Goal: Check status: Check status

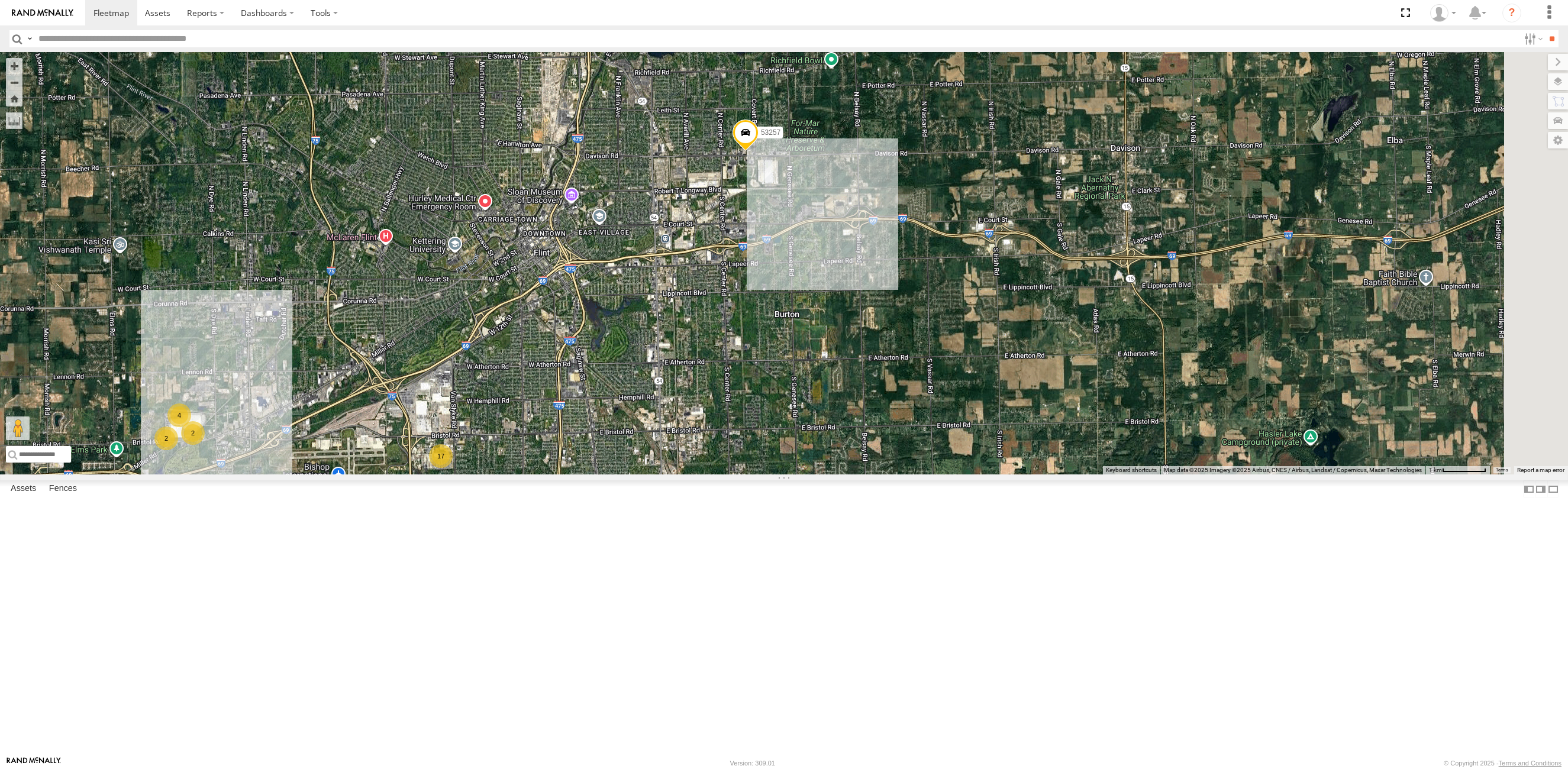
drag, startPoint x: 968, startPoint y: 199, endPoint x: 868, endPoint y: 383, distance: 209.4
click at [868, 383] on div "4 17 2 53257 2" at bounding box center [784, 263] width 1568 height 422
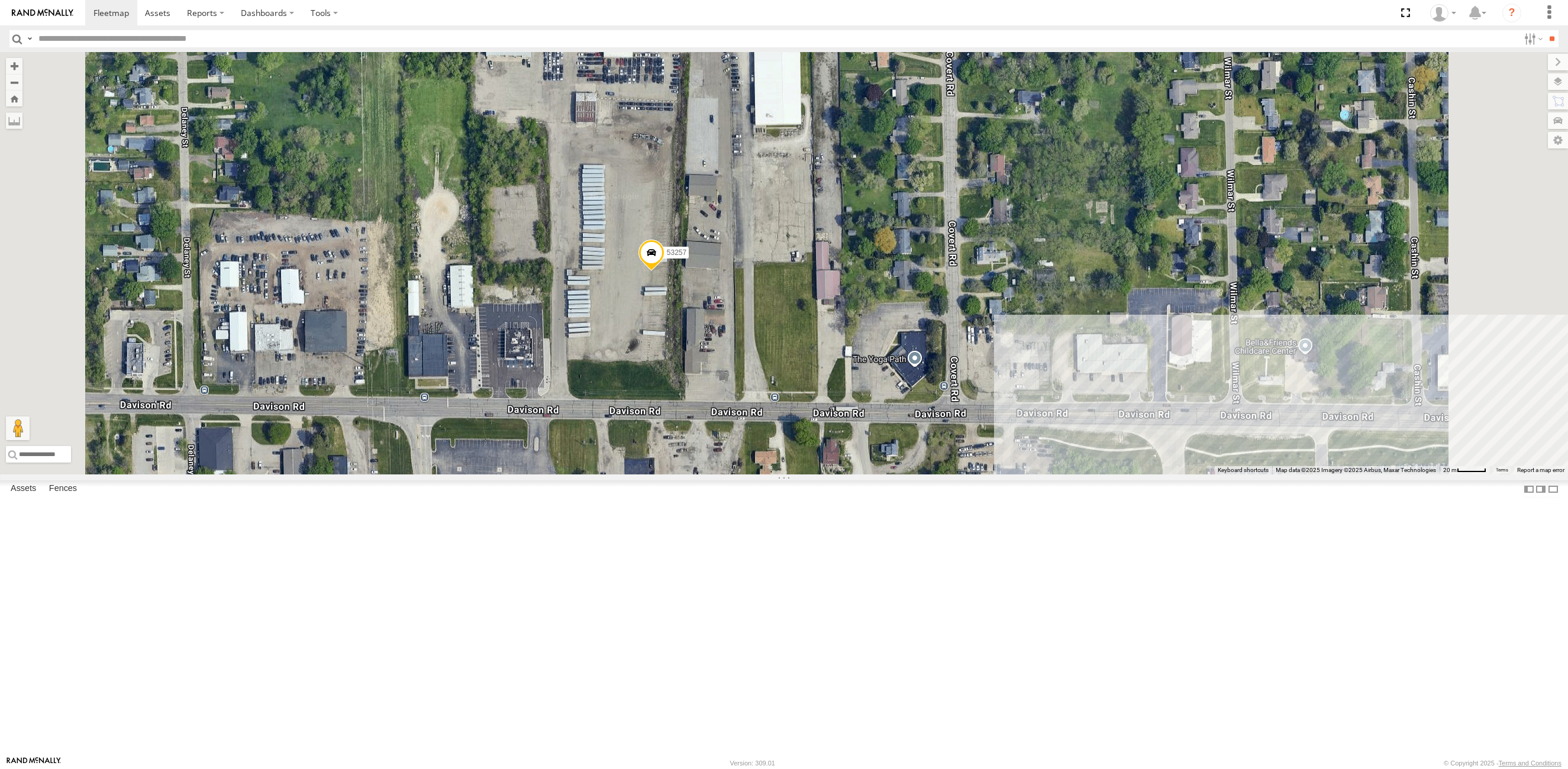
drag, startPoint x: 883, startPoint y: 378, endPoint x: 898, endPoint y: 465, distance: 88.3
click at [898, 465] on div "53257" at bounding box center [784, 263] width 1568 height 422
click at [563, 268] on div "53257" at bounding box center [784, 263] width 1568 height 422
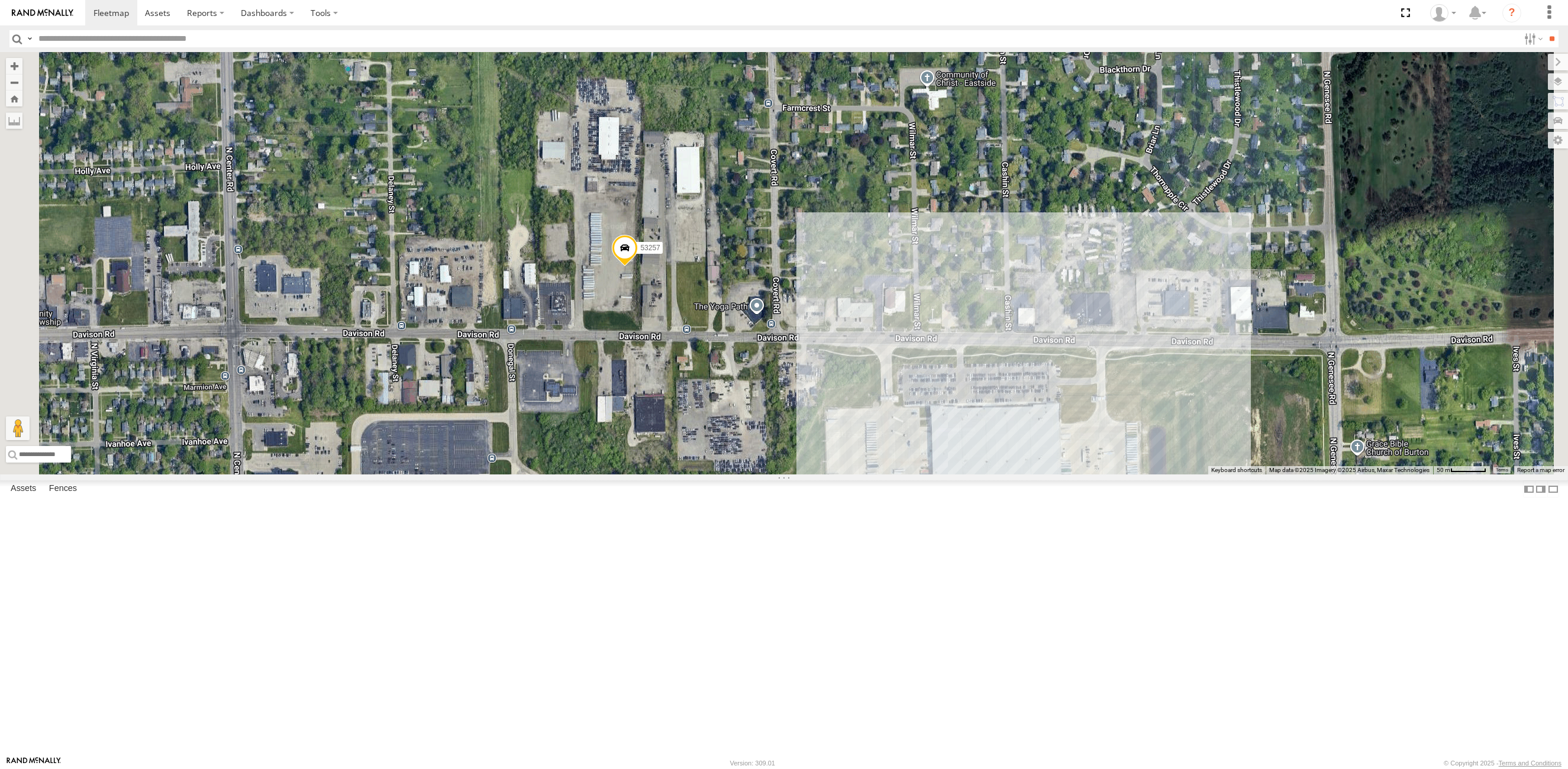
drag, startPoint x: 741, startPoint y: 304, endPoint x: 742, endPoint y: 332, distance: 28.0
click at [742, 332] on div "53257" at bounding box center [784, 263] width 1568 height 422
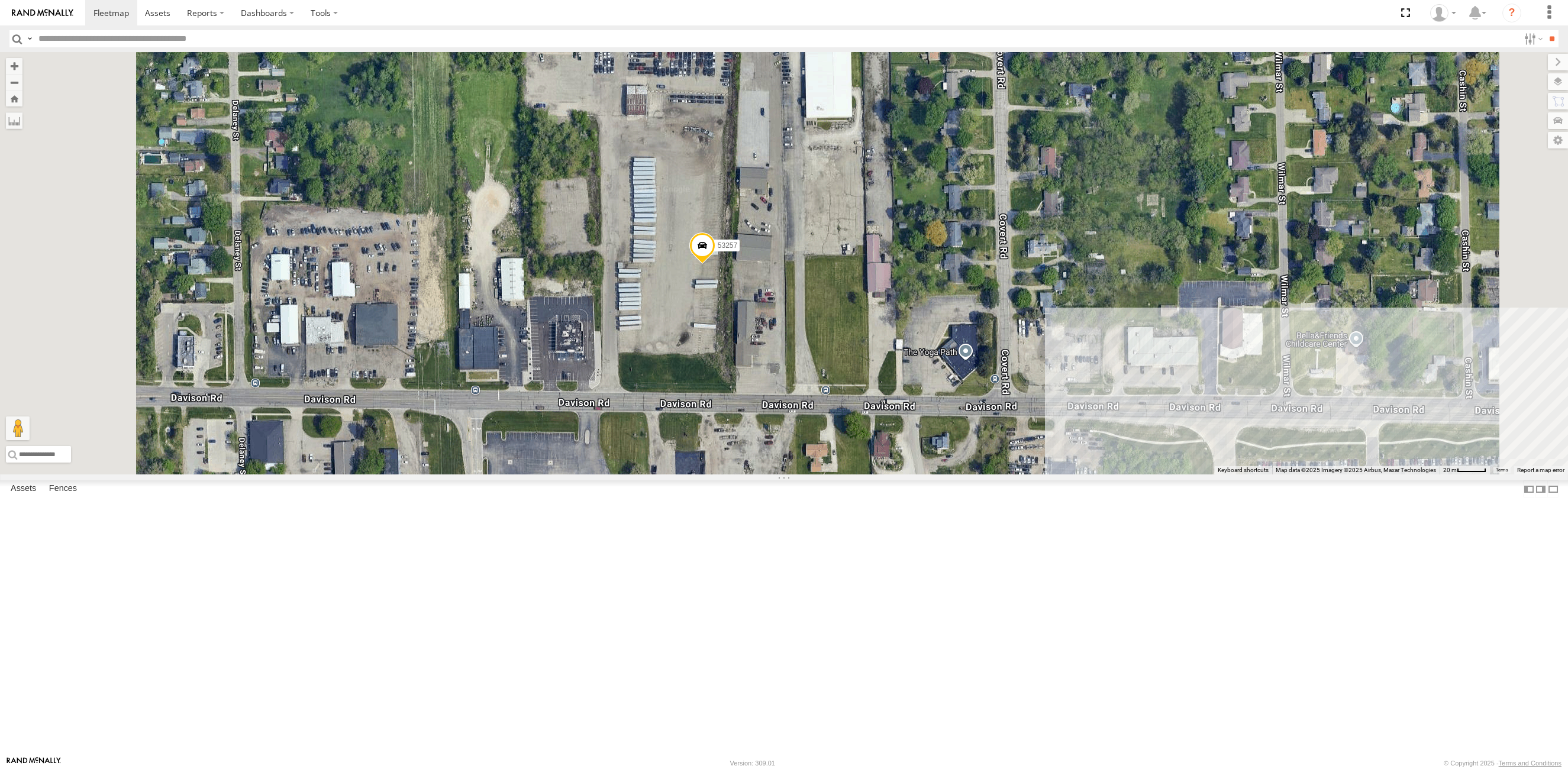
drag, startPoint x: 730, startPoint y: 291, endPoint x: 774, endPoint y: 335, distance: 62.2
click at [774, 335] on div "53257" at bounding box center [784, 263] width 1568 height 422
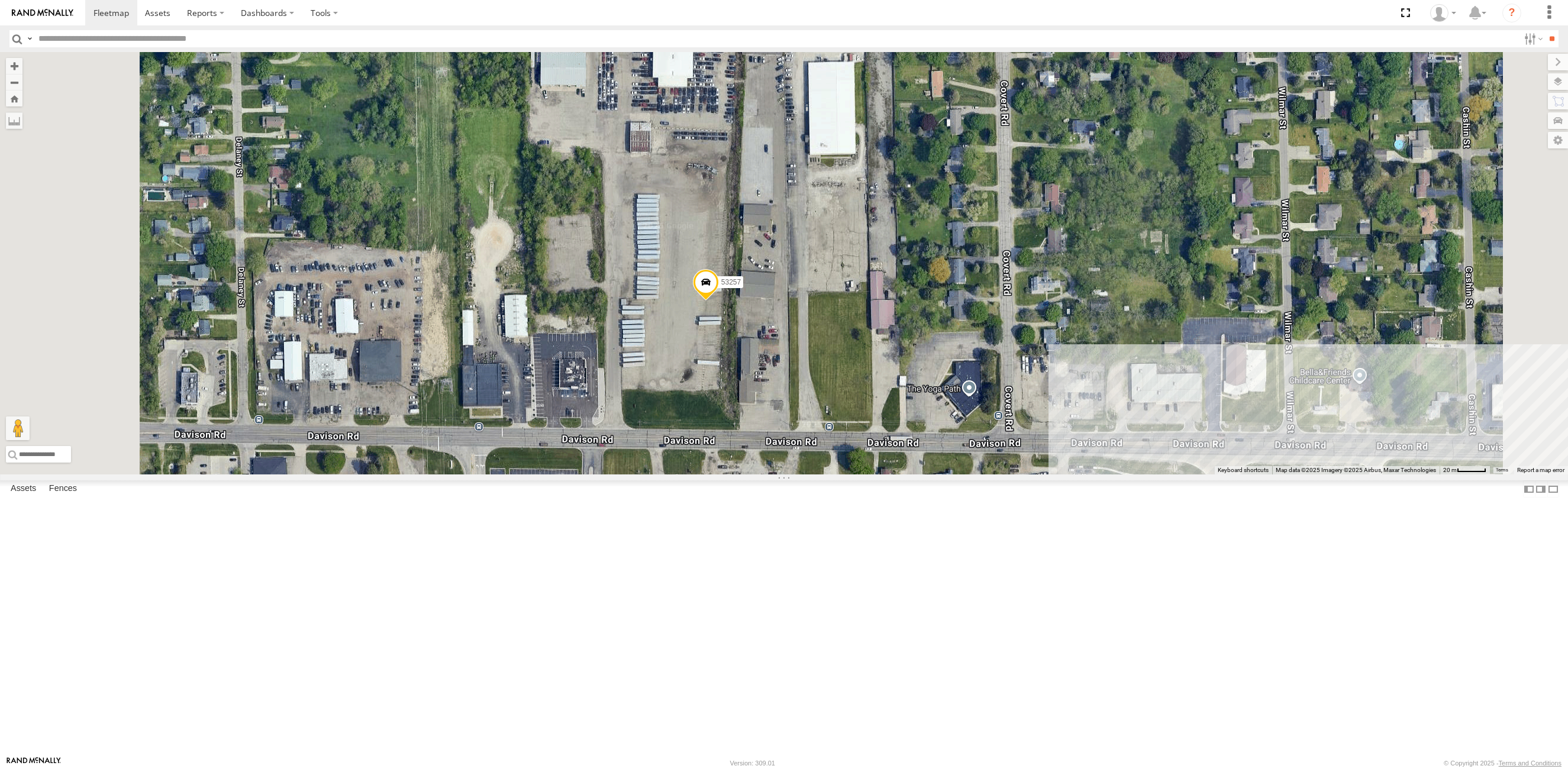
drag, startPoint x: 773, startPoint y: 366, endPoint x: 776, endPoint y: 405, distance: 39.1
click at [776, 405] on div "53257" at bounding box center [784, 263] width 1568 height 422
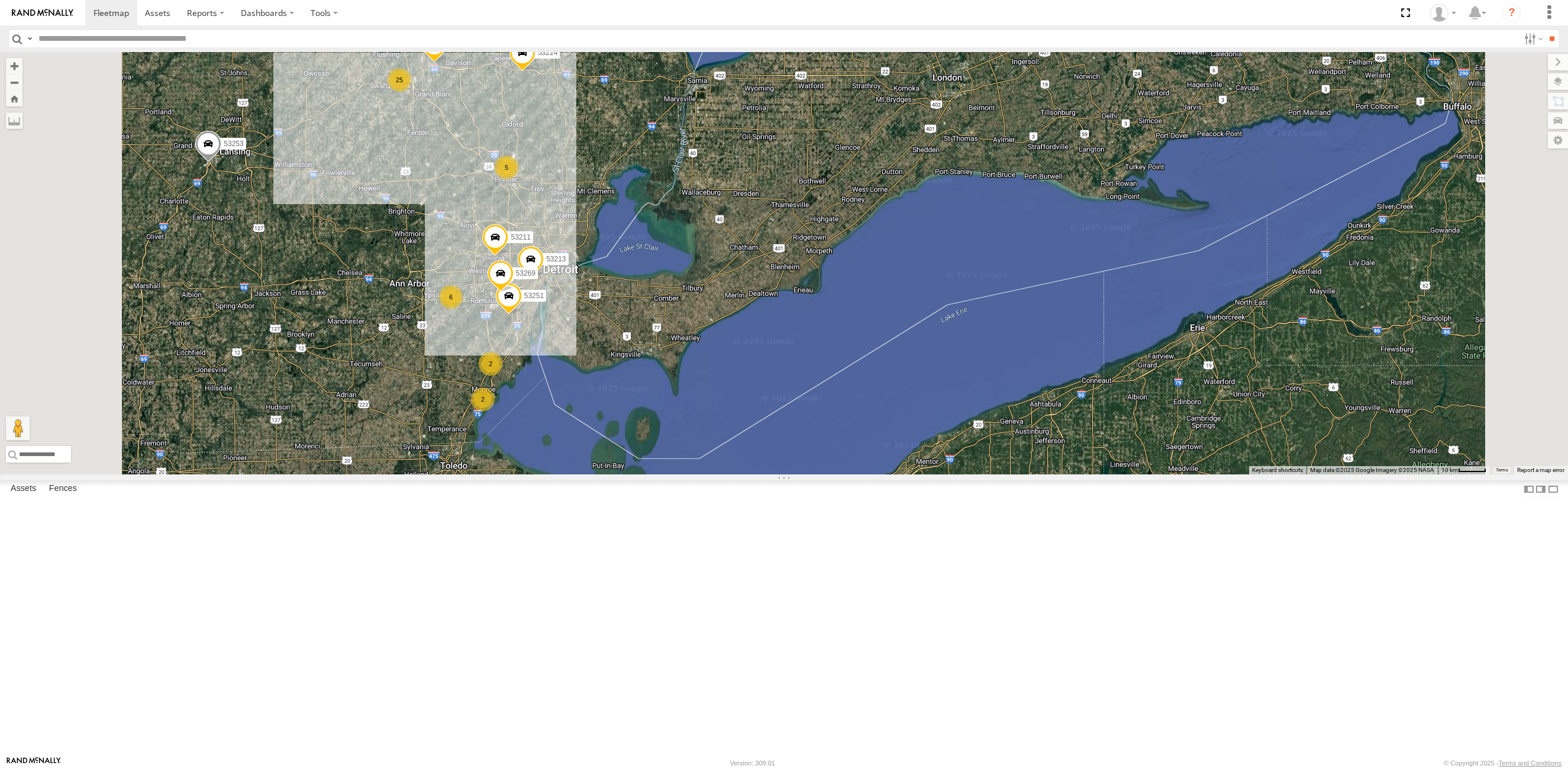
drag, startPoint x: 696, startPoint y: 655, endPoint x: 685, endPoint y: 470, distance: 185.3
click at [685, 470] on div "53257 53224 53211 25 2 5 2 53251 53213 6 53269 53253" at bounding box center [784, 263] width 1568 height 422
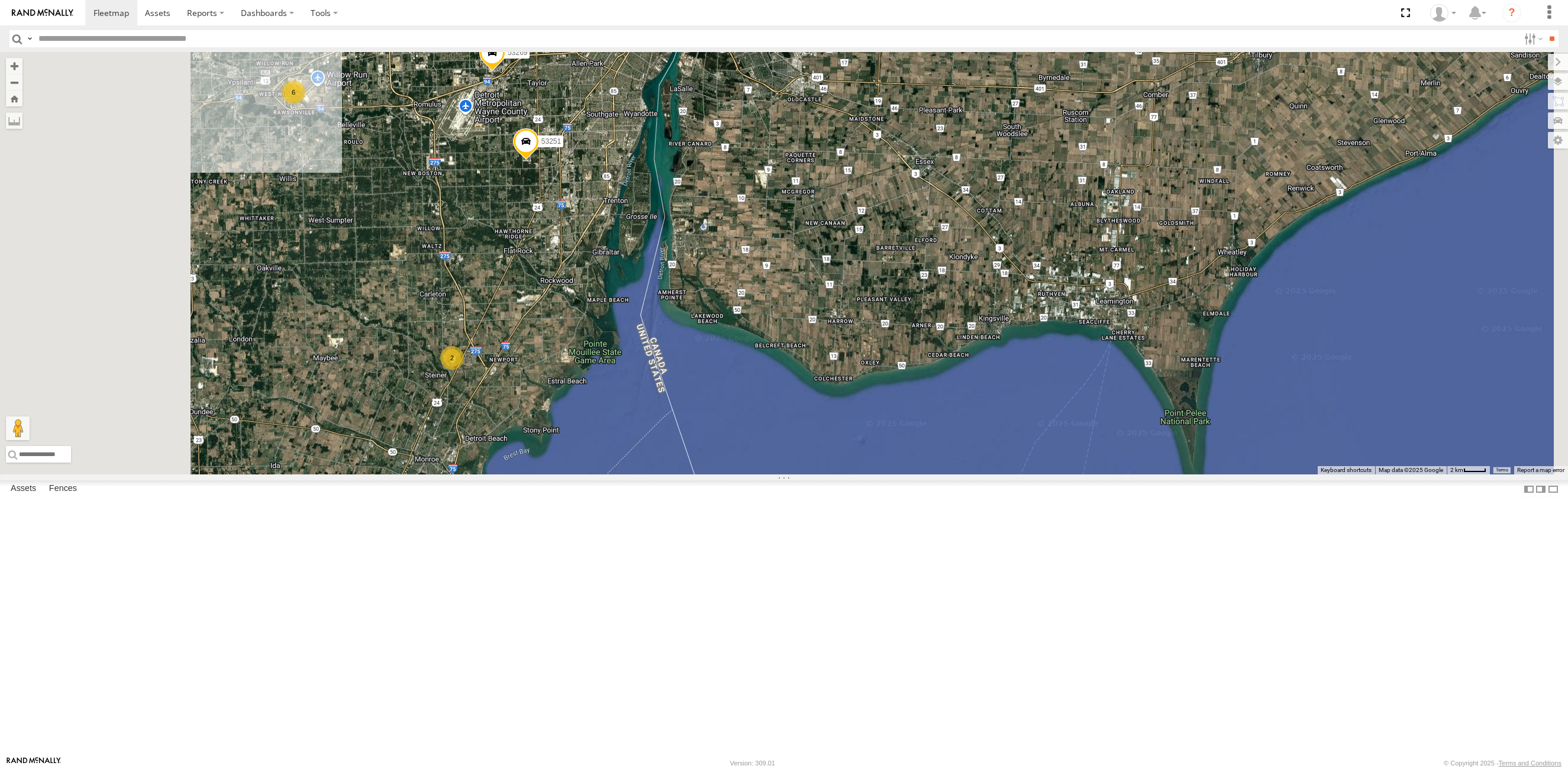
drag, startPoint x: 639, startPoint y: 506, endPoint x: 676, endPoint y: 444, distance: 72.2
click at [676, 444] on div "53257 53224 53211 53251 53213 53269 53253 53142 53141 2 2 6" at bounding box center [784, 263] width 1568 height 422
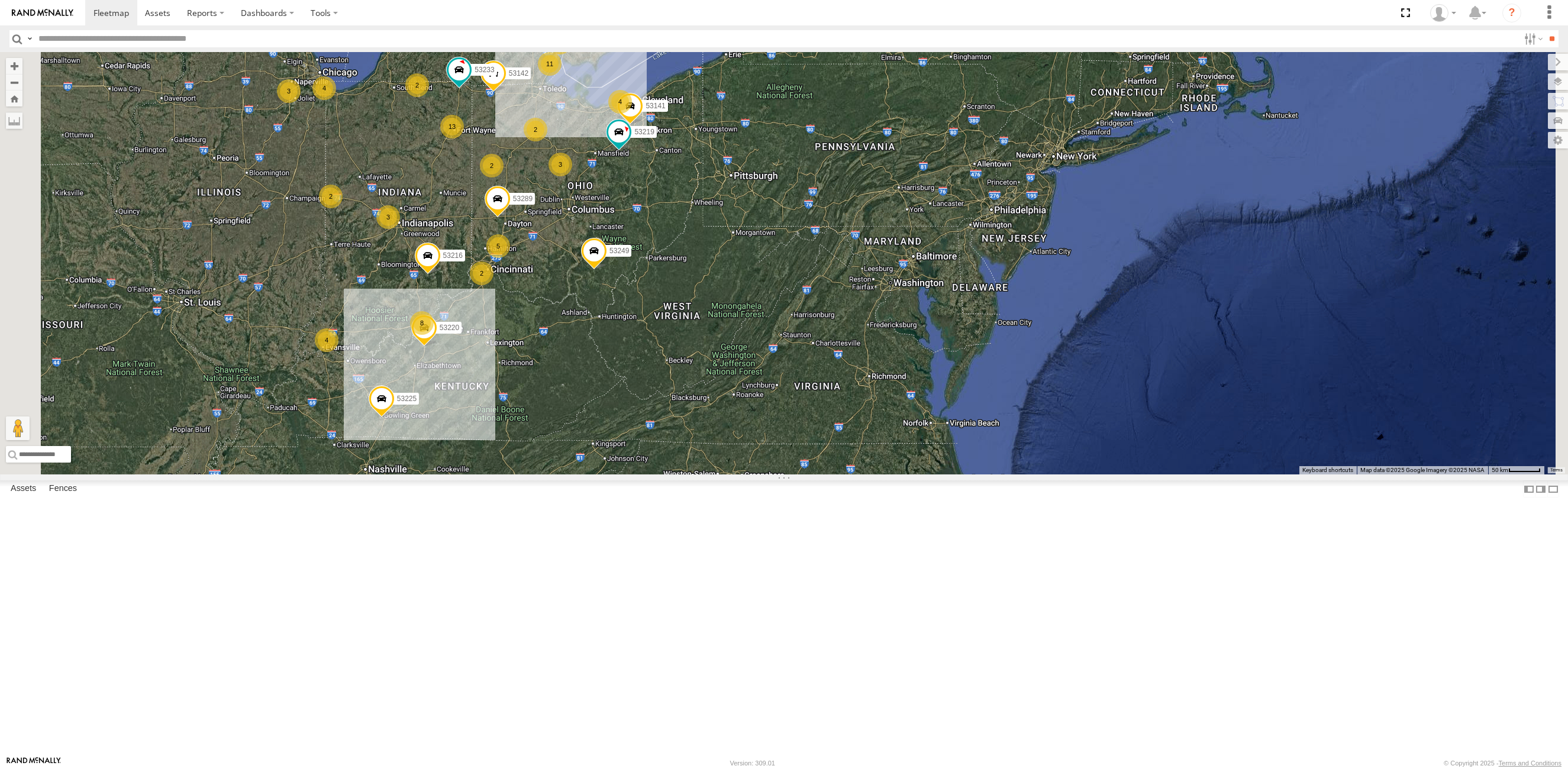
drag, startPoint x: 668, startPoint y: 560, endPoint x: 719, endPoint y: 491, distance: 85.8
click at [719, 475] on div "53224 53253 53142 53141 53216 53233 53256 53289 53133 53219 53249 26 11 4 13 5 …" at bounding box center [784, 263] width 1568 height 422
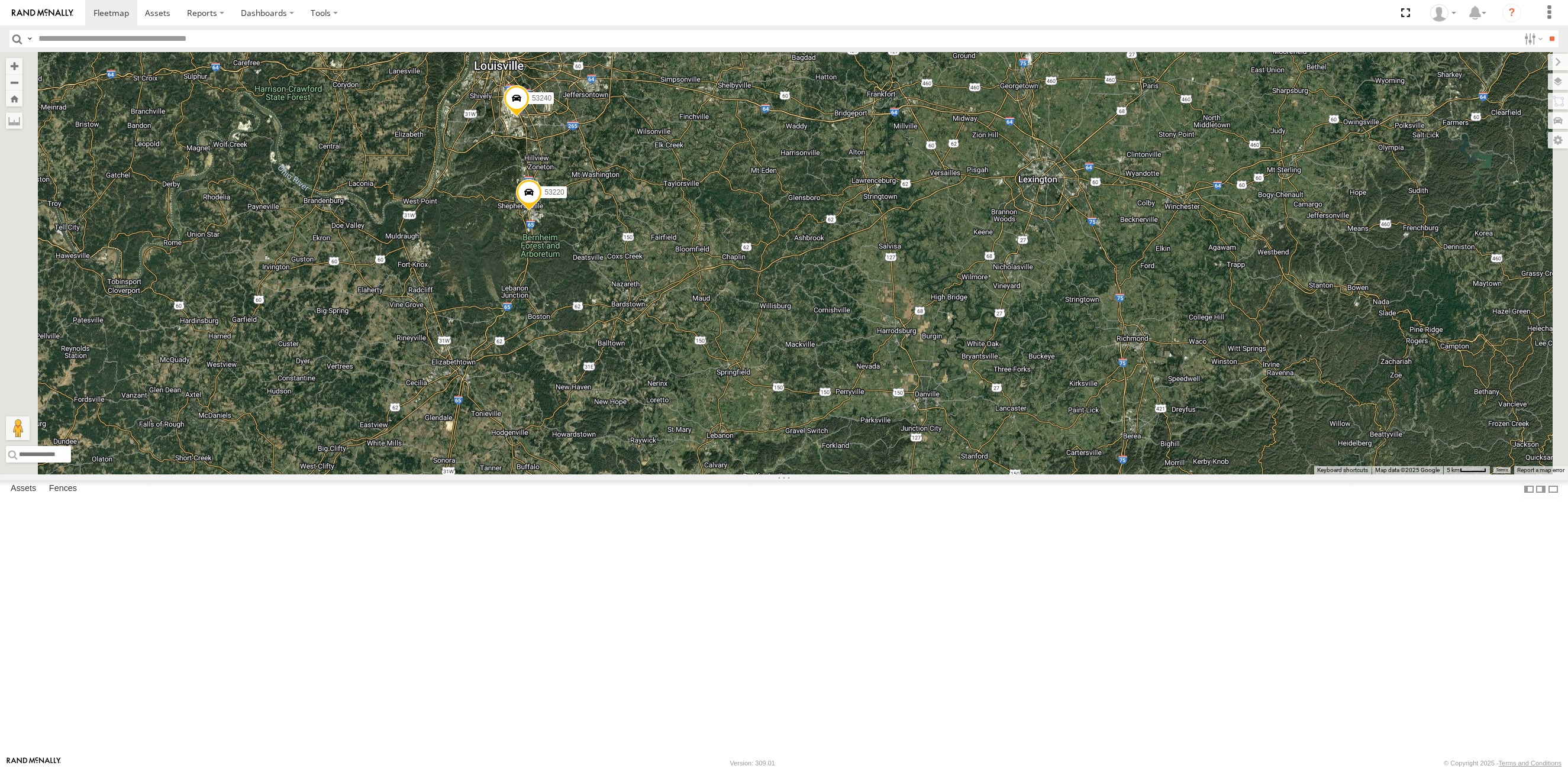
drag, startPoint x: 714, startPoint y: 158, endPoint x: 740, endPoint y: 223, distance: 70.0
click at [740, 223] on div "53224 53253 53142 53141 53216 53233 53256 53289 53133 53219 53249 53225 53220 5…" at bounding box center [784, 263] width 1568 height 422
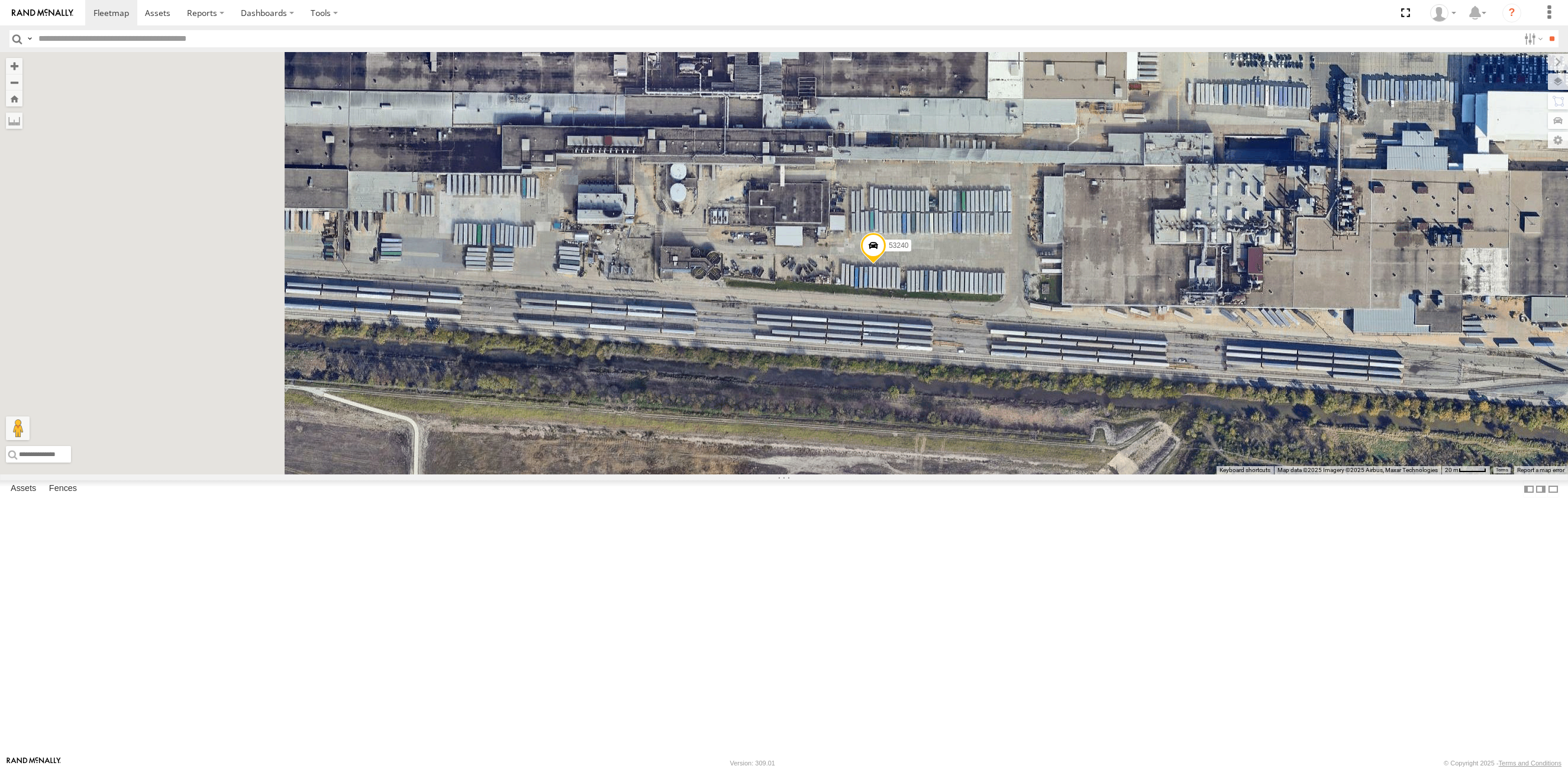
drag, startPoint x: 608, startPoint y: 295, endPoint x: 827, endPoint y: 240, distance: 225.8
click at [827, 240] on div "53224 53253 53142 53141 53216 53233 53256 53289 53133 53219 53249 53225 53220 5…" at bounding box center [784, 263] width 1568 height 422
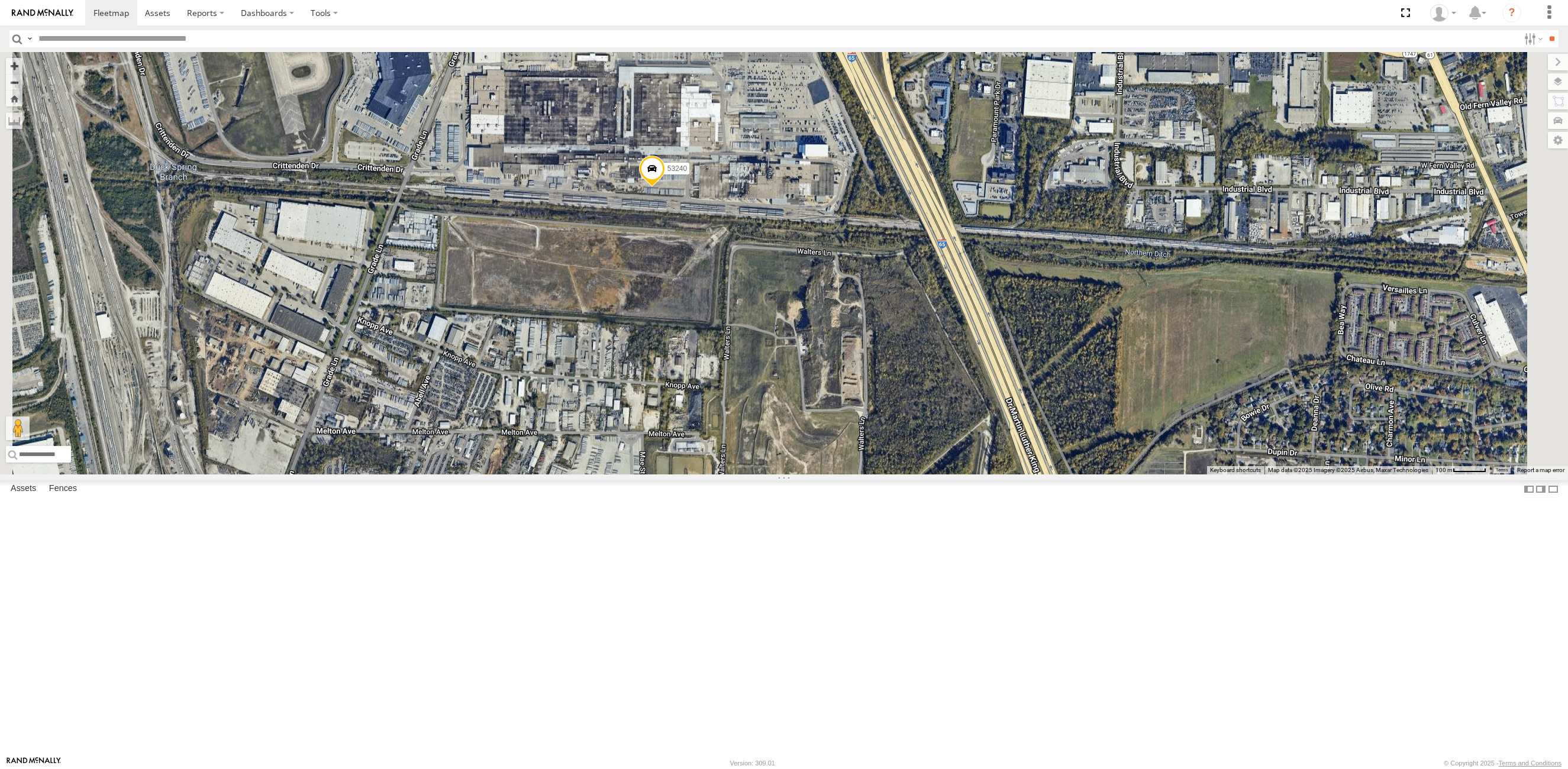
drag, startPoint x: 754, startPoint y: 178, endPoint x: 747, endPoint y: 249, distance: 71.3
click at [747, 249] on div "53224 53253 53142 53141 53216 53233 53256 53289 53133 53219 53249 53225 53220 5…" at bounding box center [784, 263] width 1568 height 422
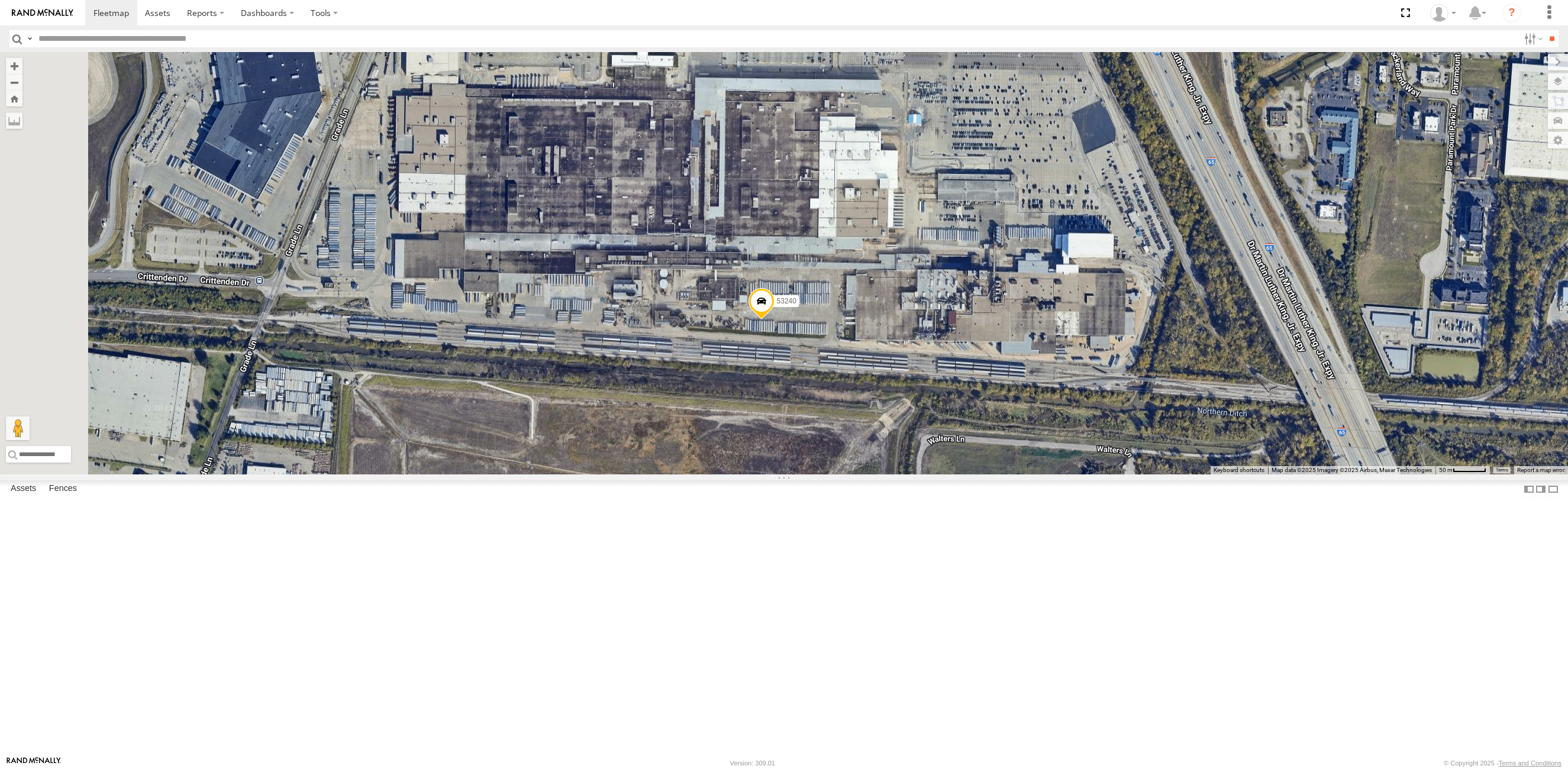
drag, startPoint x: 754, startPoint y: 254, endPoint x: 793, endPoint y: 306, distance: 65.0
click at [793, 306] on div "53224 53253 53142 53141 53216 53233 53256 53289 53133 53219 53249 53225 53220 5…" at bounding box center [784, 263] width 1568 height 422
click at [774, 320] on span at bounding box center [761, 304] width 26 height 32
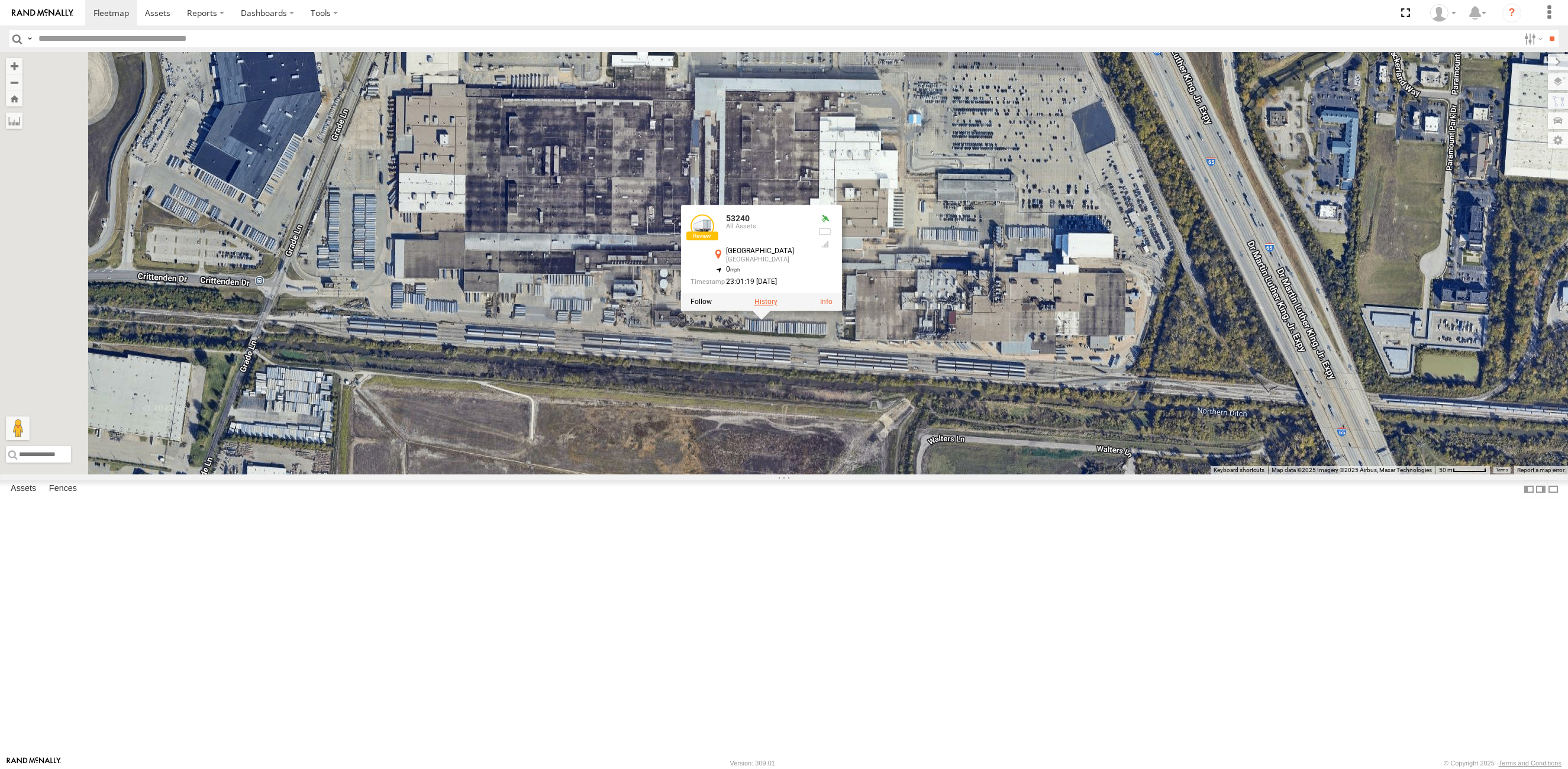
click at [777, 307] on label at bounding box center [766, 302] width 23 height 9
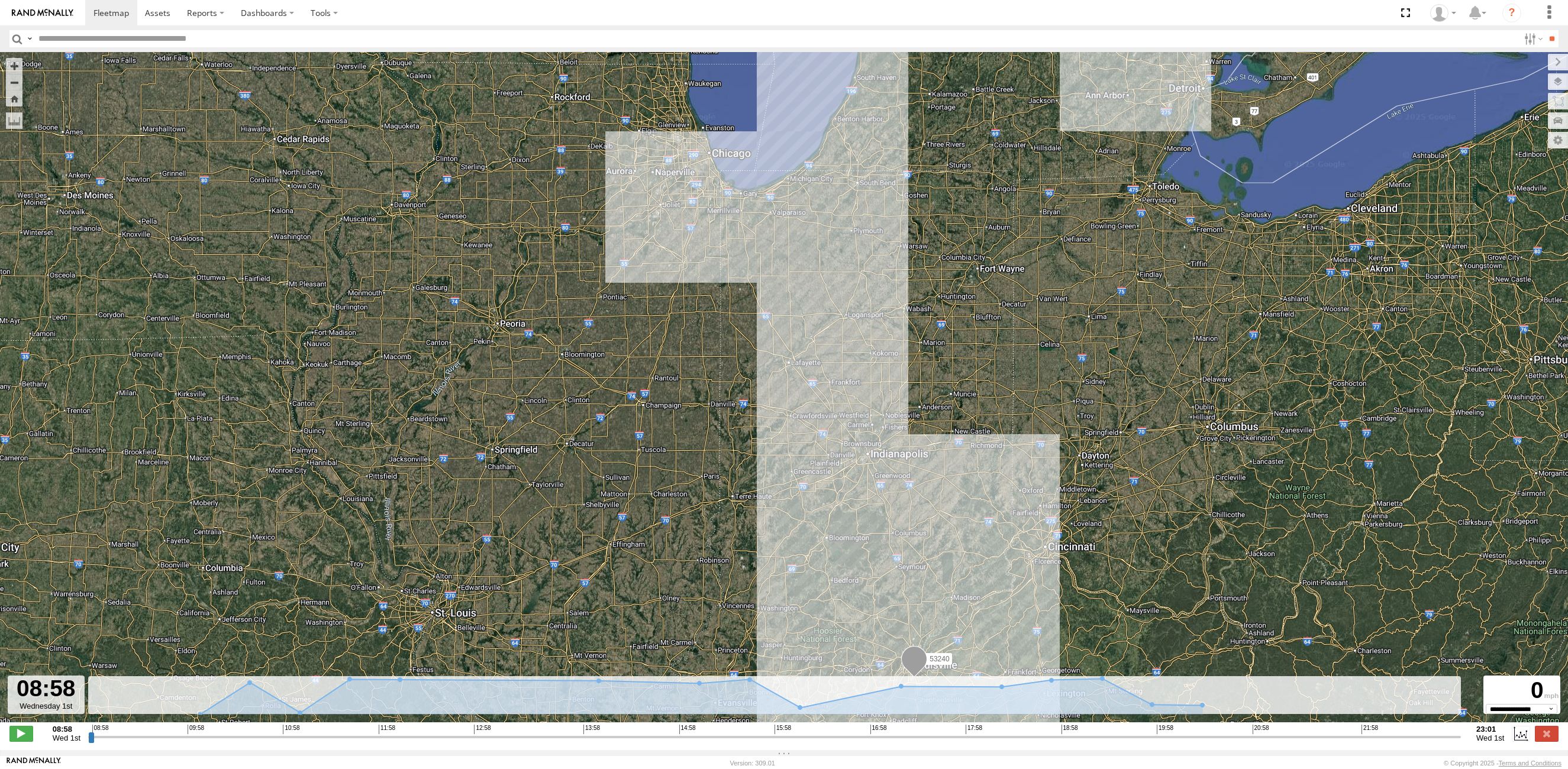
click at [14, 43] on input "button" at bounding box center [17, 39] width 15 height 17
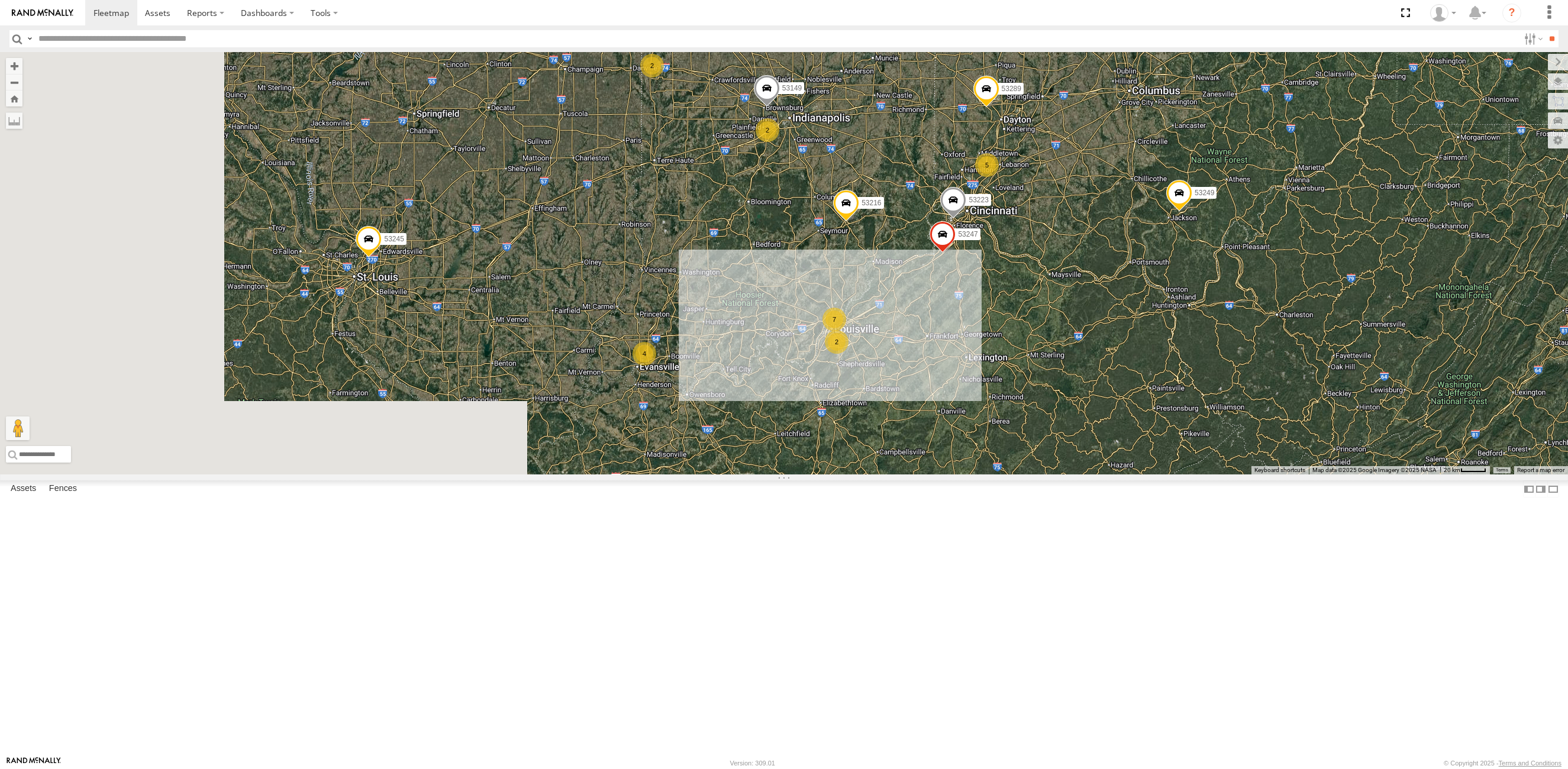
drag, startPoint x: 916, startPoint y: 458, endPoint x: 1027, endPoint y: 626, distance: 201.4
click at [1027, 475] on div "53216 53223 53247 53225 53249 4 5 53149 7 53207 2 53289 2 53245 2" at bounding box center [784, 263] width 1568 height 422
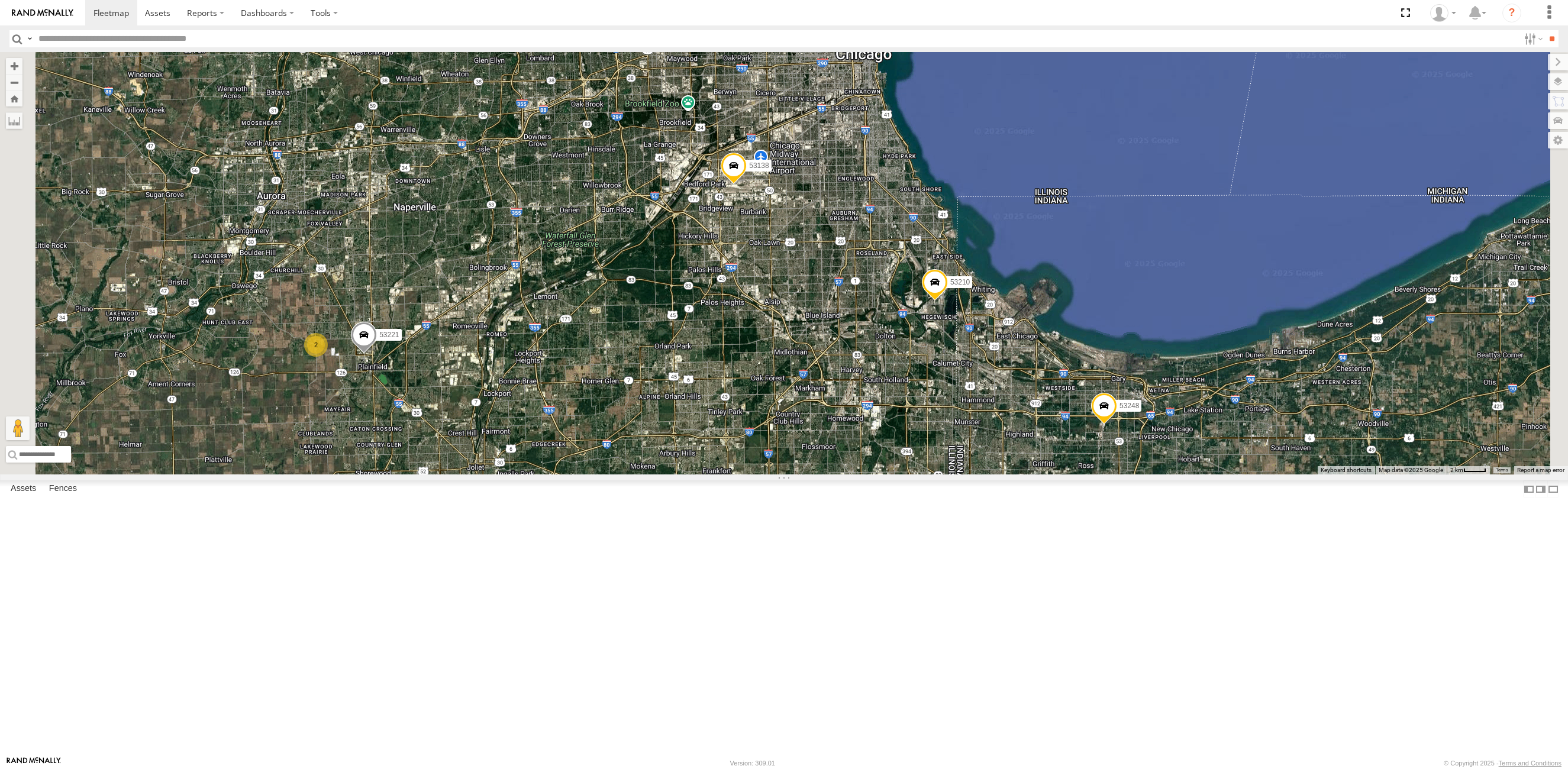
drag, startPoint x: 912, startPoint y: 175, endPoint x: 909, endPoint y: 381, distance: 206.0
click at [909, 381] on div "53210 53103 53221 53138 53248 2" at bounding box center [784, 263] width 1568 height 422
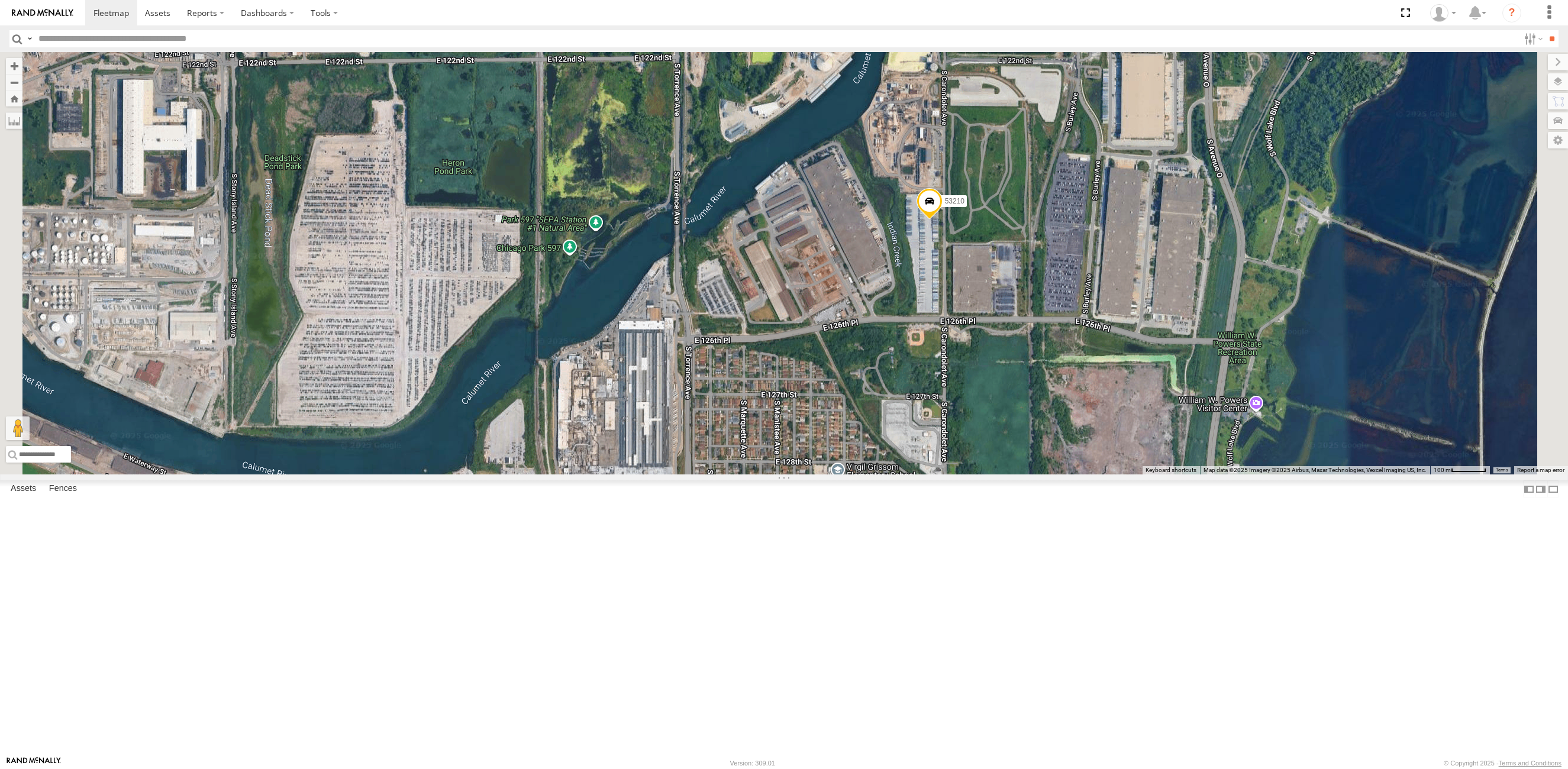
click at [943, 220] on span at bounding box center [929, 204] width 26 height 32
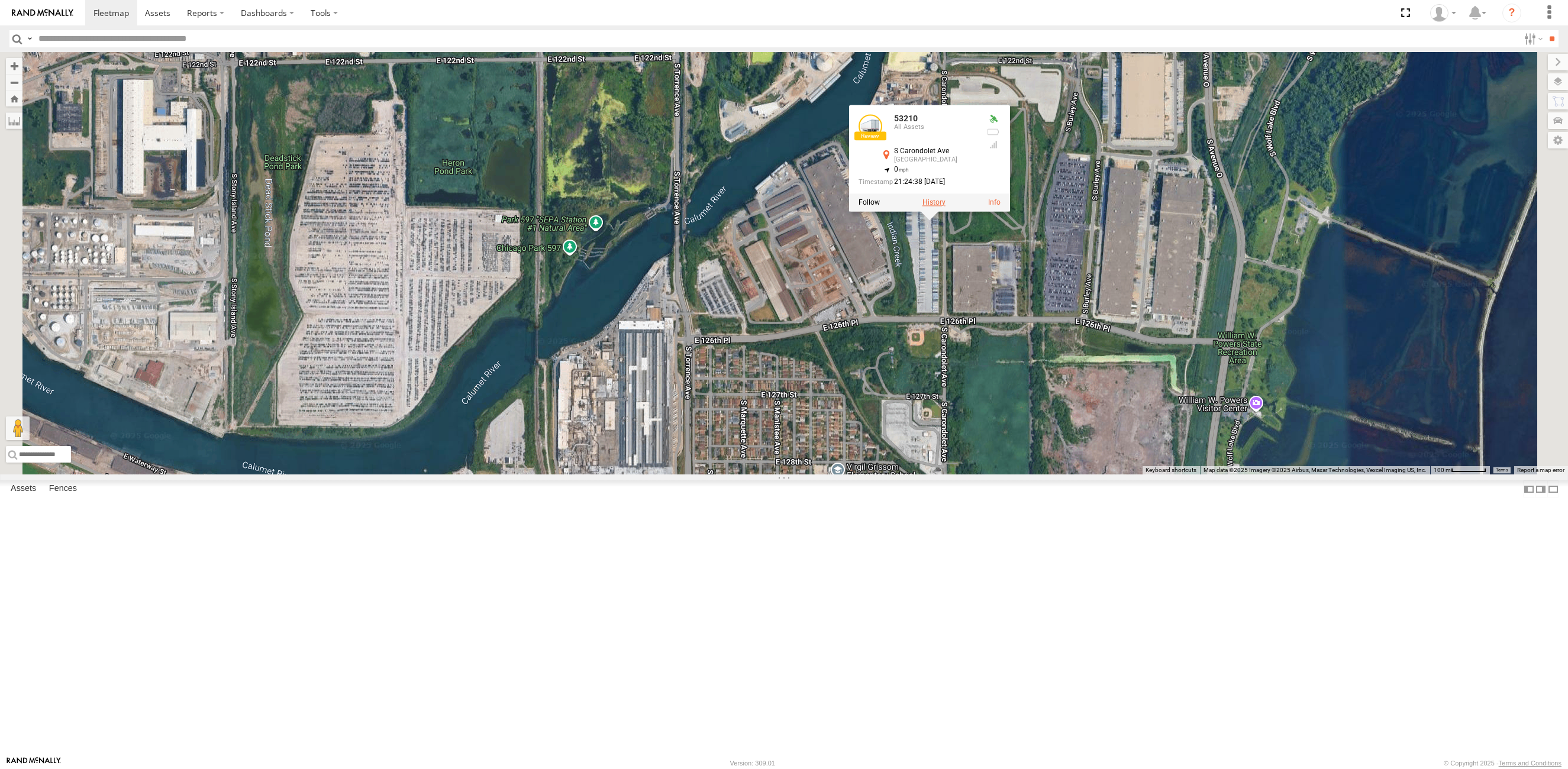
click at [945, 206] on label at bounding box center [934, 203] width 23 height 9
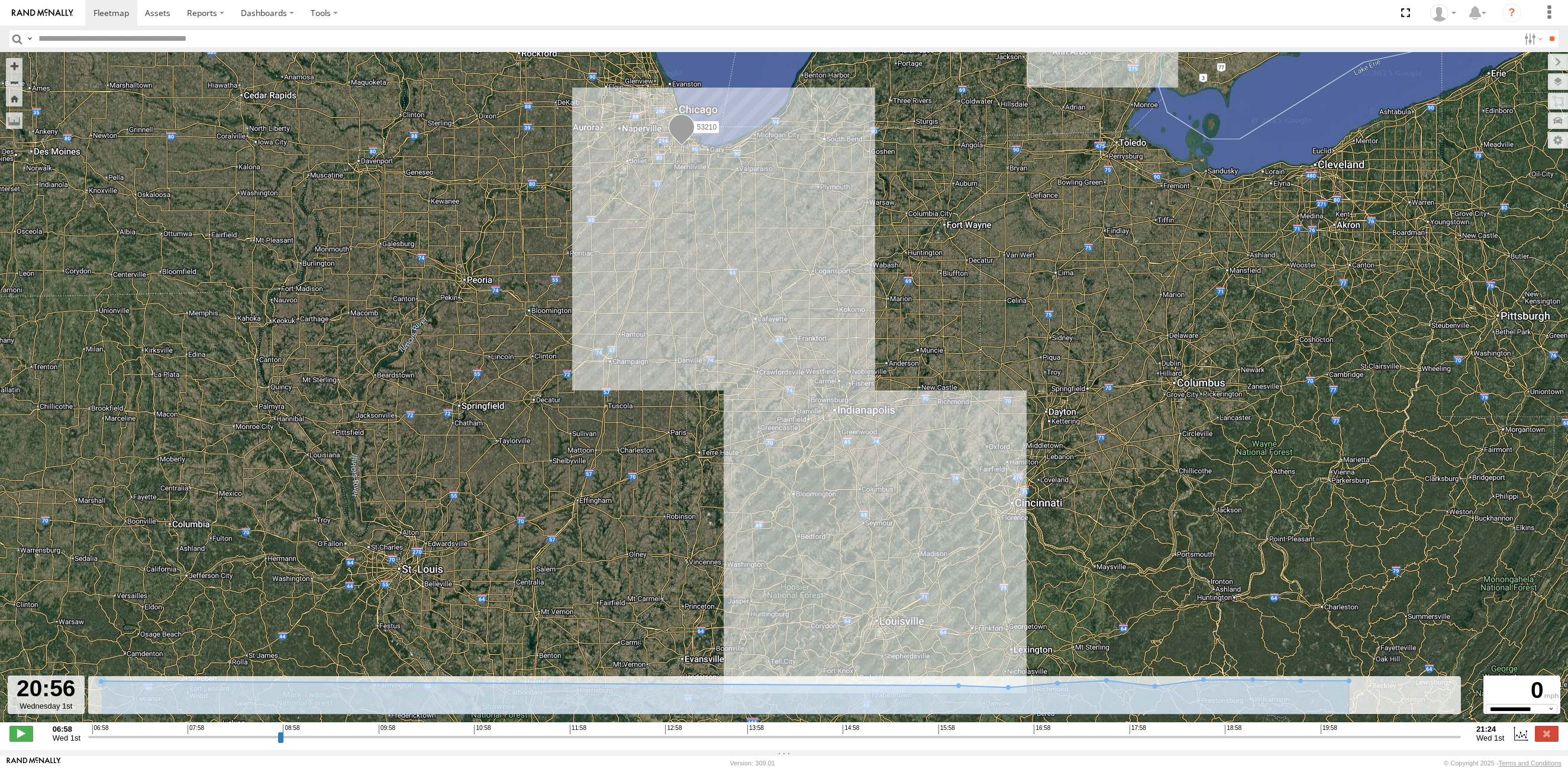
drag, startPoint x: 91, startPoint y: 740, endPoint x: 1413, endPoint y: 692, distance: 1322.9
click at [1413, 731] on input "range" at bounding box center [774, 736] width 1373 height 11
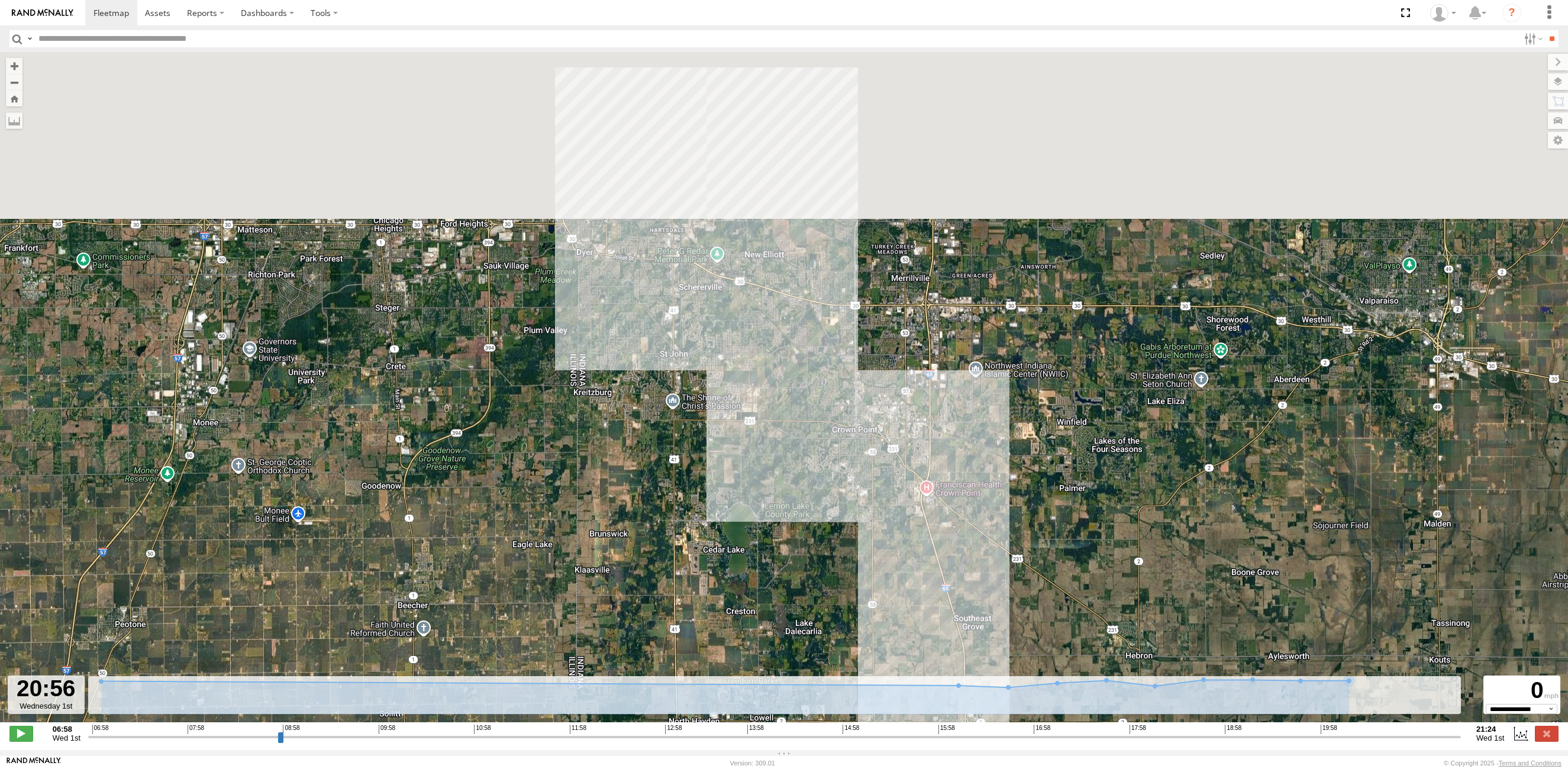
drag, startPoint x: 595, startPoint y: 435, endPoint x: 709, endPoint y: 741, distance: 326.5
click at [709, 742] on div "← Move left → Move right ↑ Move up ↓ Move down + Zoom in - Zoom out Home Jump l…" at bounding box center [784, 401] width 1568 height 698
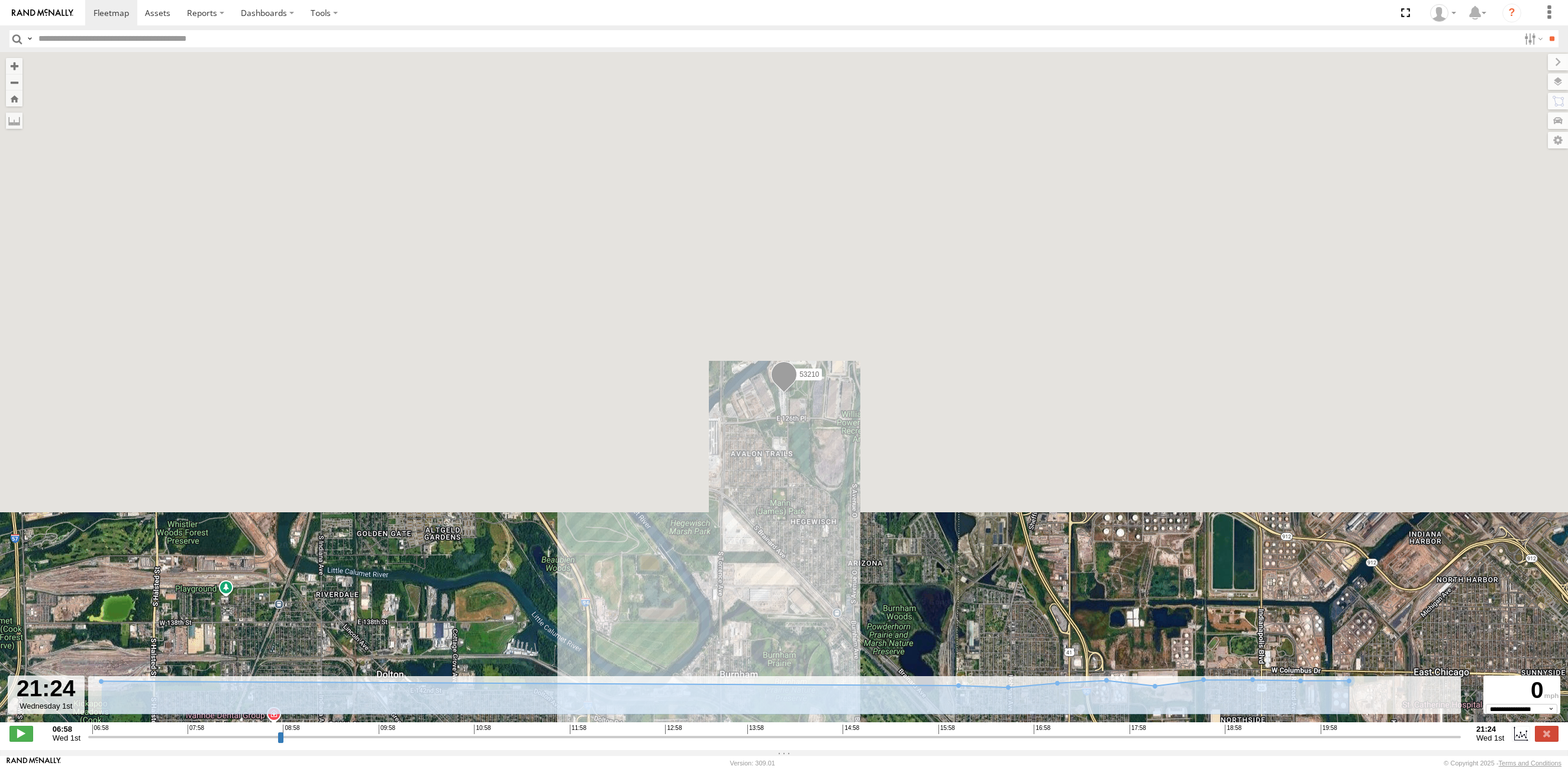
drag, startPoint x: 1415, startPoint y: 743, endPoint x: 1047, endPoint y: 532, distance: 424.2
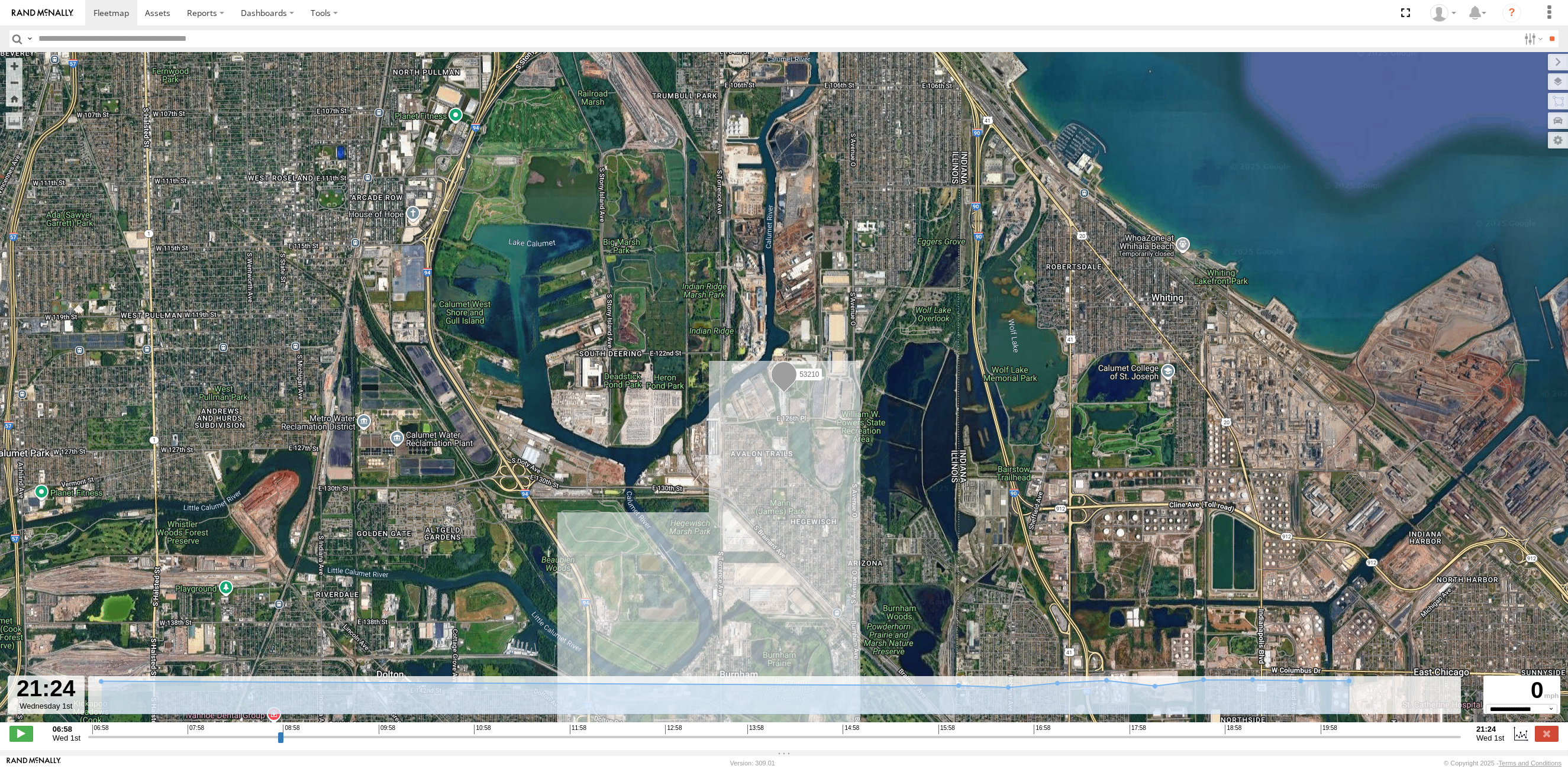
type input "**********"
click at [1461, 739] on input "range" at bounding box center [774, 736] width 1373 height 11
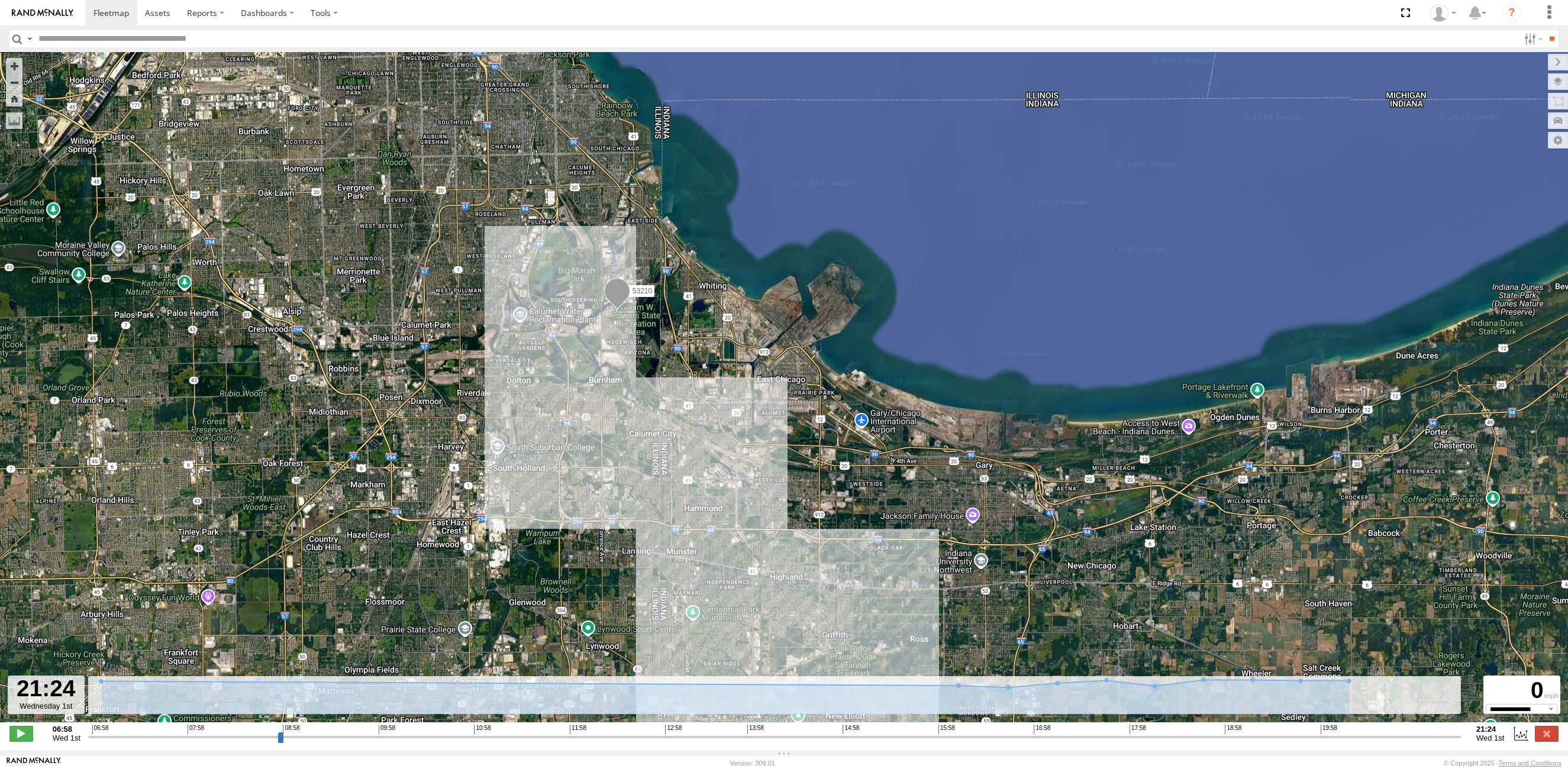
click at [20, 41] on input "button" at bounding box center [17, 39] width 15 height 17
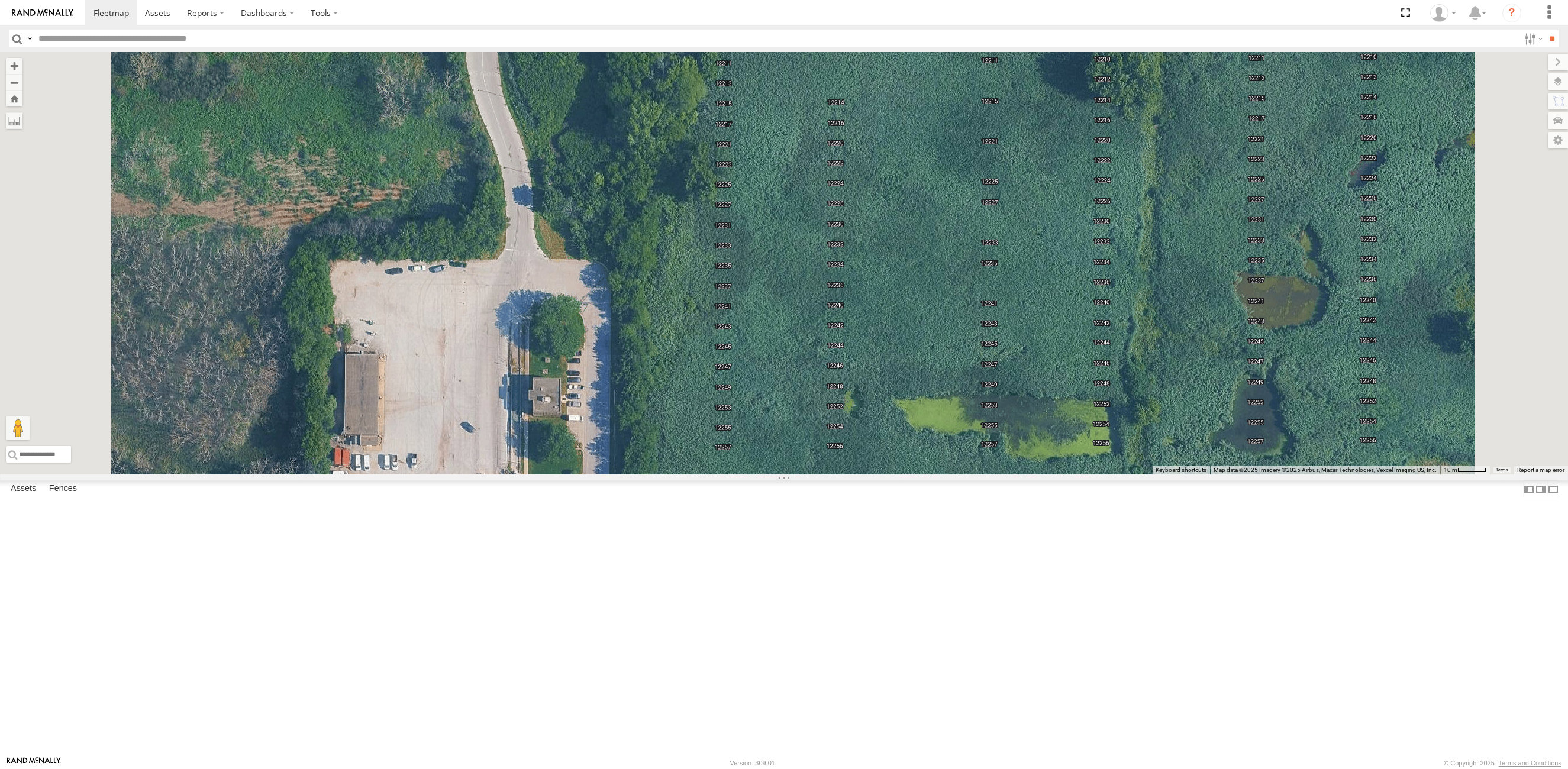
drag, startPoint x: 647, startPoint y: 444, endPoint x: 663, endPoint y: 417, distance: 31.4
click at [663, 417] on div "53210" at bounding box center [784, 263] width 1568 height 422
